Goal: Contribute content

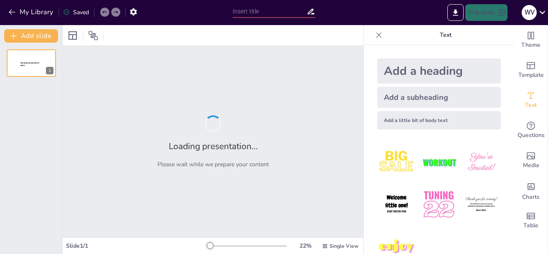
type input "Historia y Desarrollo de la Cultura [DEMOGRAPHIC_DATA]: Una Perspectiva Cronoló…"
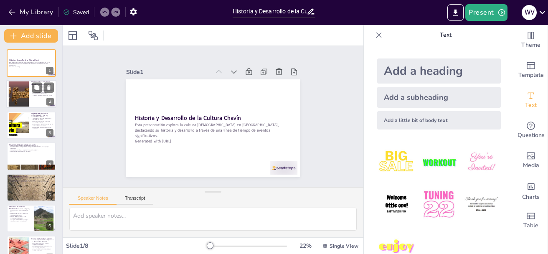
click at [31, 102] on div at bounding box center [31, 94] width 50 height 28
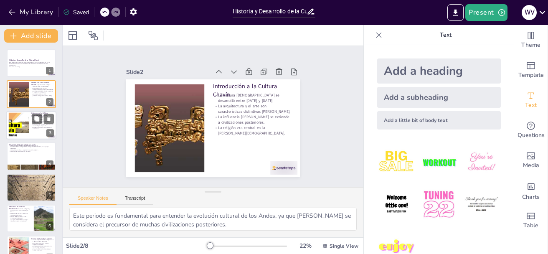
click at [36, 129] on div at bounding box center [31, 125] width 50 height 28
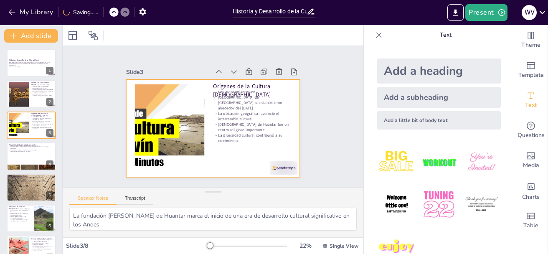
click at [35, 143] on div "Historia y Desarrollo de la Cultura Chavín Esta presentación explora la cultura…" at bounding box center [31, 171] width 62 height 245
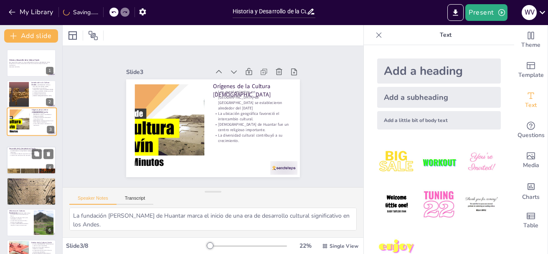
click at [34, 169] on div at bounding box center [31, 171] width 49 height 33
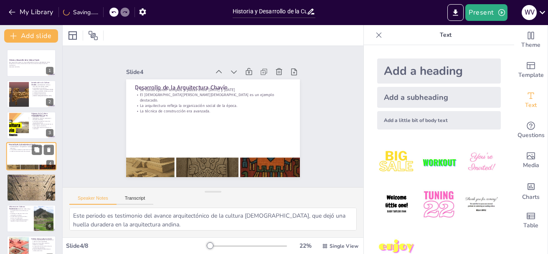
scroll to position [12, 0]
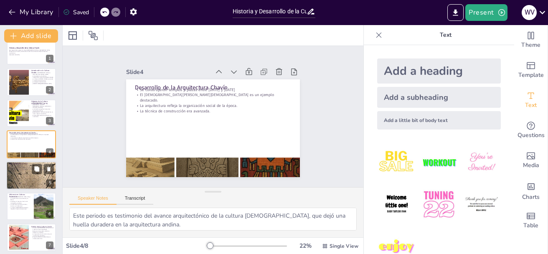
click at [17, 169] on p "La influencia del arte [DEMOGRAPHIC_DATA] perdura en el arte [PERSON_NAME]." at bounding box center [31, 170] width 45 height 2
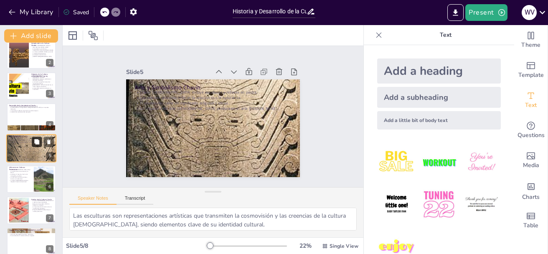
click at [37, 139] on icon at bounding box center [36, 141] width 5 height 5
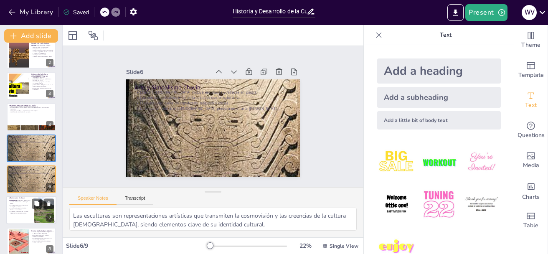
scroll to position [70, 0]
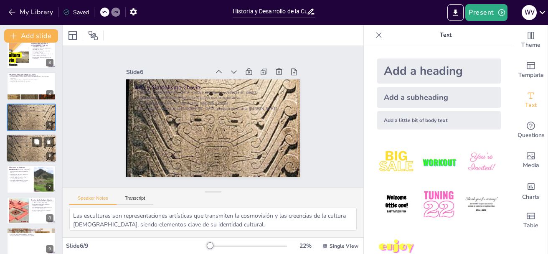
click at [33, 149] on div at bounding box center [31, 148] width 50 height 72
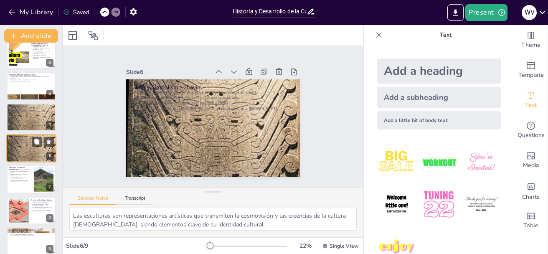
click at [29, 159] on div at bounding box center [31, 148] width 50 height 72
click at [32, 183] on div at bounding box center [31, 179] width 50 height 28
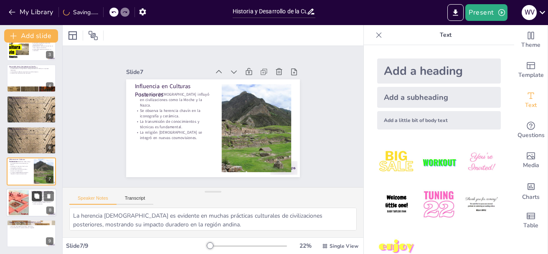
click at [35, 197] on icon at bounding box center [36, 195] width 5 height 5
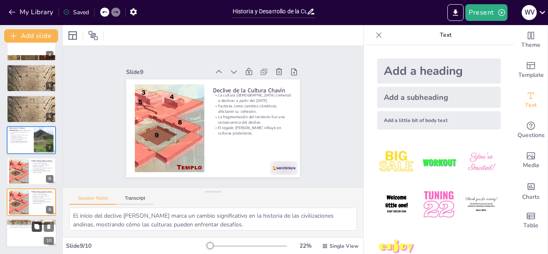
click at [34, 224] on icon at bounding box center [37, 227] width 6 height 6
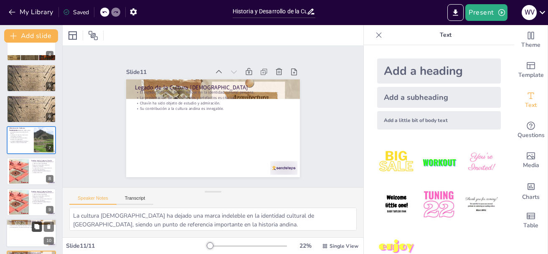
scroll to position [140, 0]
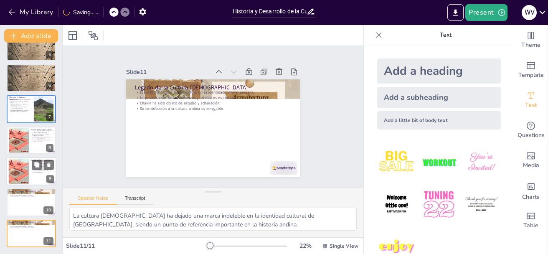
click at [29, 176] on div at bounding box center [31, 171] width 50 height 28
type textarea "El inicio del declive de Chavín marca un cambio significativo en la historia de…"
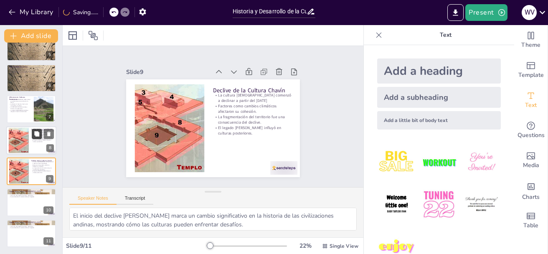
click at [33, 139] on button at bounding box center [37, 134] width 10 height 10
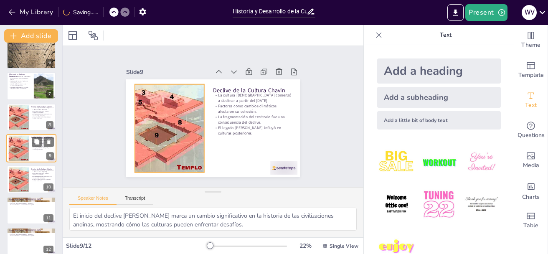
scroll to position [172, 0]
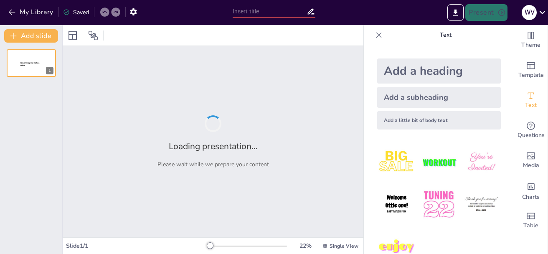
type input "Historia y Desarrollo de la Cultura [DEMOGRAPHIC_DATA]: Una Perspectiva Cronoló…"
